Goal: Task Accomplishment & Management: Manage account settings

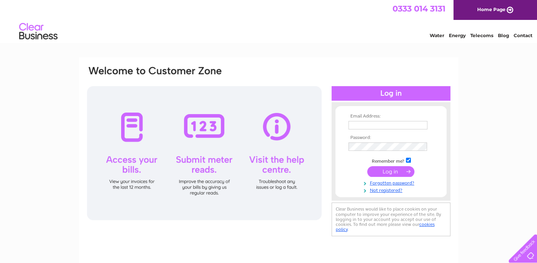
type input "sales@hosieelectrical.co.uk"
click at [390, 167] on input "submit" at bounding box center [390, 171] width 47 height 11
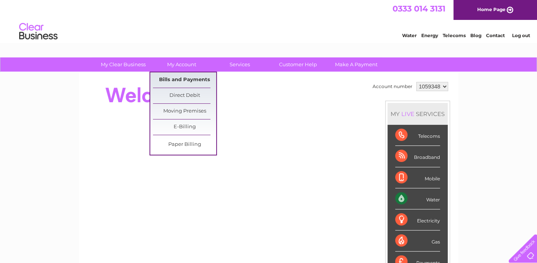
click at [174, 79] on link "Bills and Payments" at bounding box center [184, 79] width 63 height 15
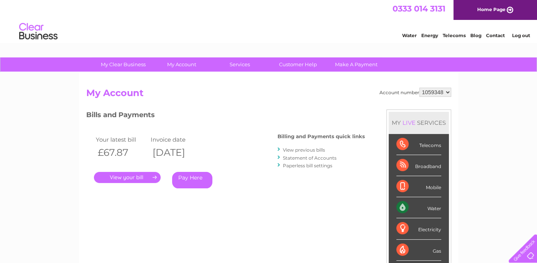
click at [146, 177] on link "." at bounding box center [127, 177] width 67 height 11
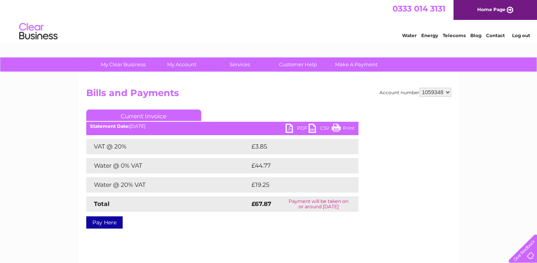
click at [293, 129] on link "PDF" at bounding box center [296, 129] width 23 height 11
